Goal: Information Seeking & Learning: Learn about a topic

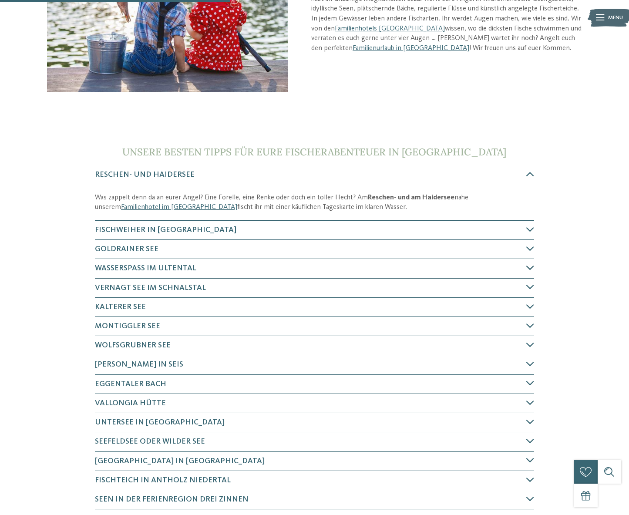
scroll to position [218, 0]
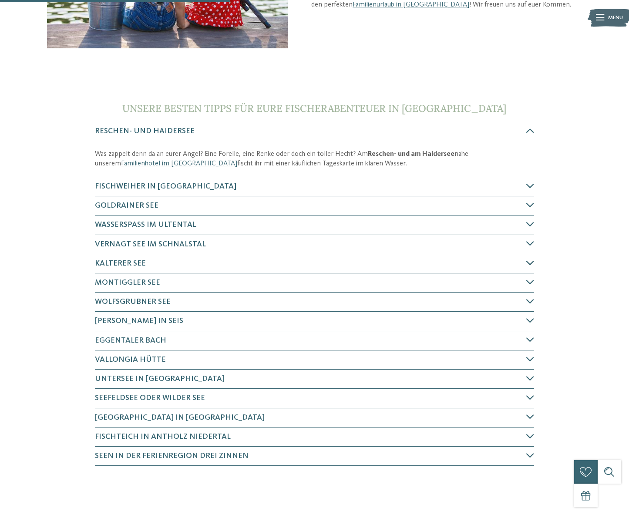
click at [422, 268] on h4 "Kalterer See" at bounding box center [310, 263] width 431 height 11
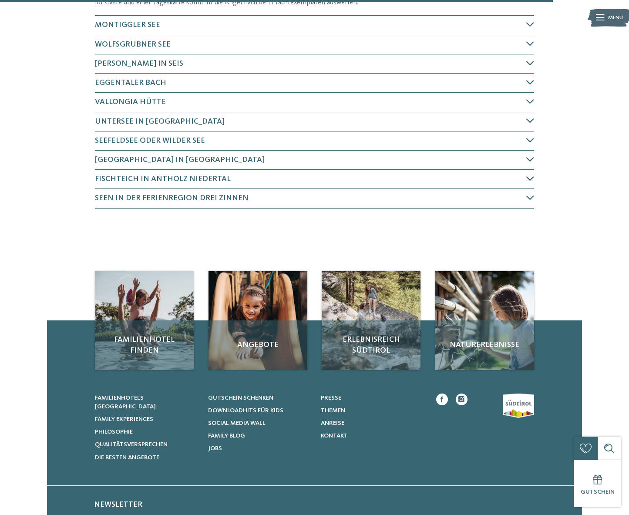
scroll to position [555, 0]
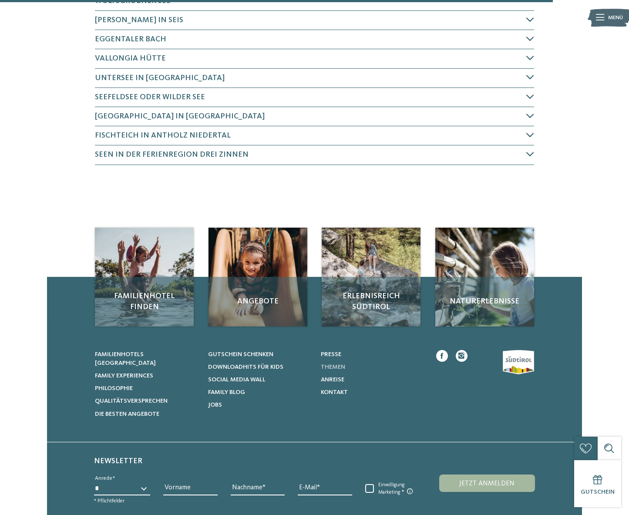
click at [338, 366] on span "Themen" at bounding box center [333, 367] width 24 height 6
click at [144, 114] on span "Edelweißhütte in Ladurns" at bounding box center [180, 116] width 170 height 8
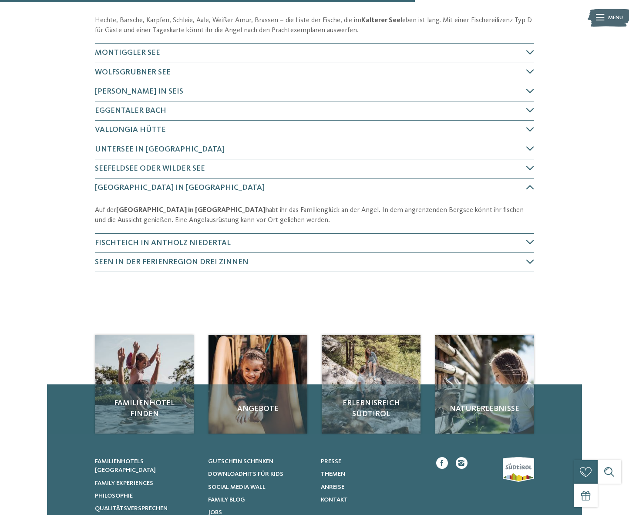
scroll to position [440, 0]
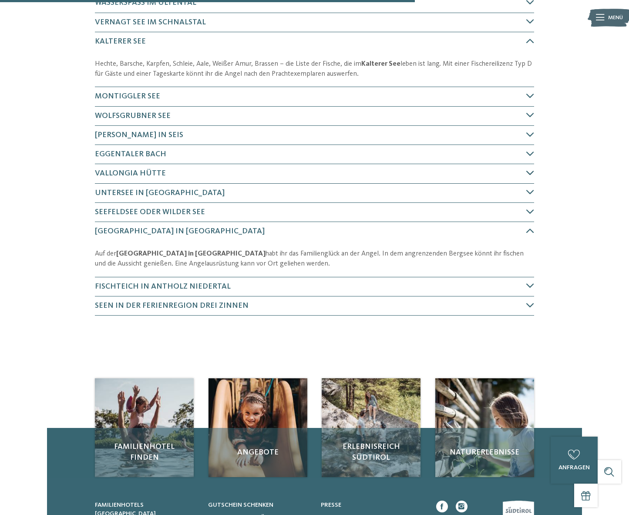
click at [149, 173] on span "Vallongia Hütte" at bounding box center [130, 173] width 71 height 8
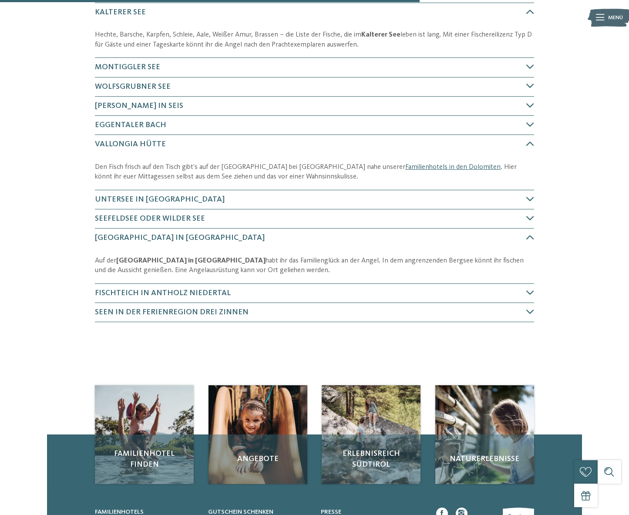
scroll to position [425, 0]
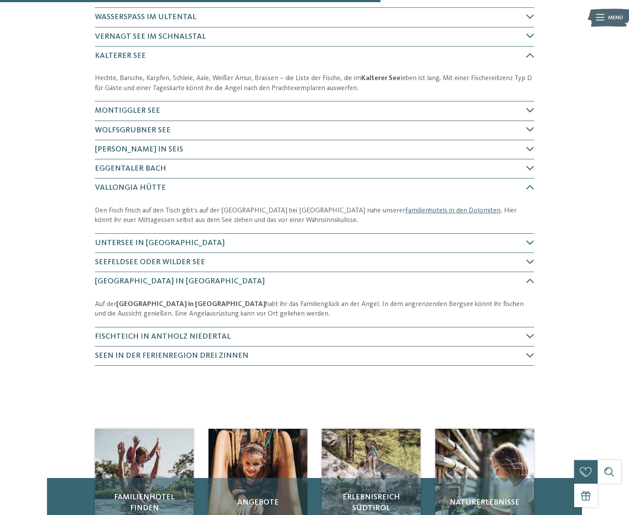
click at [147, 108] on span "Montiggler See" at bounding box center [127, 111] width 65 height 8
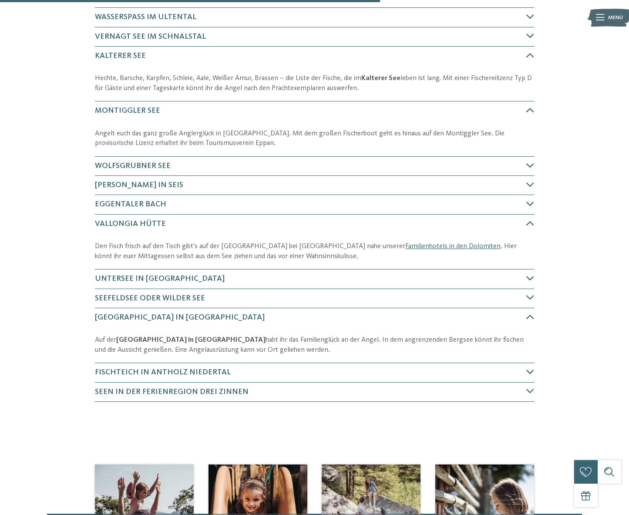
scroll to position [479, 0]
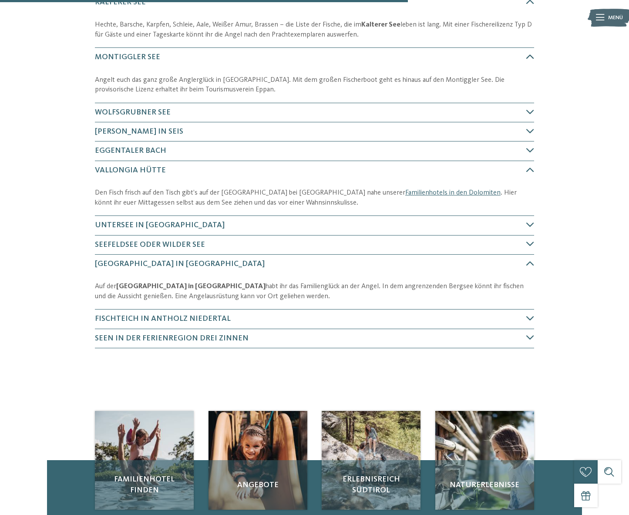
click at [138, 57] on span "Montiggler See" at bounding box center [127, 57] width 65 height 8
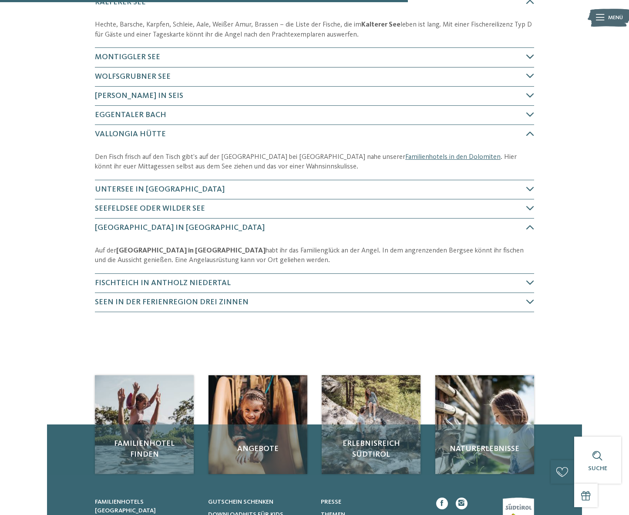
click at [138, 57] on span "Montiggler See" at bounding box center [127, 57] width 65 height 8
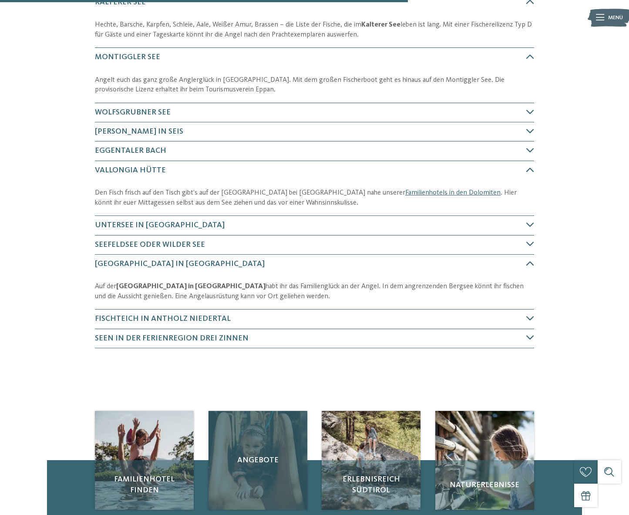
click at [260, 461] on span "Angebote" at bounding box center [257, 460] width 83 height 11
